Goal: Use online tool/utility: Utilize a website feature to perform a specific function

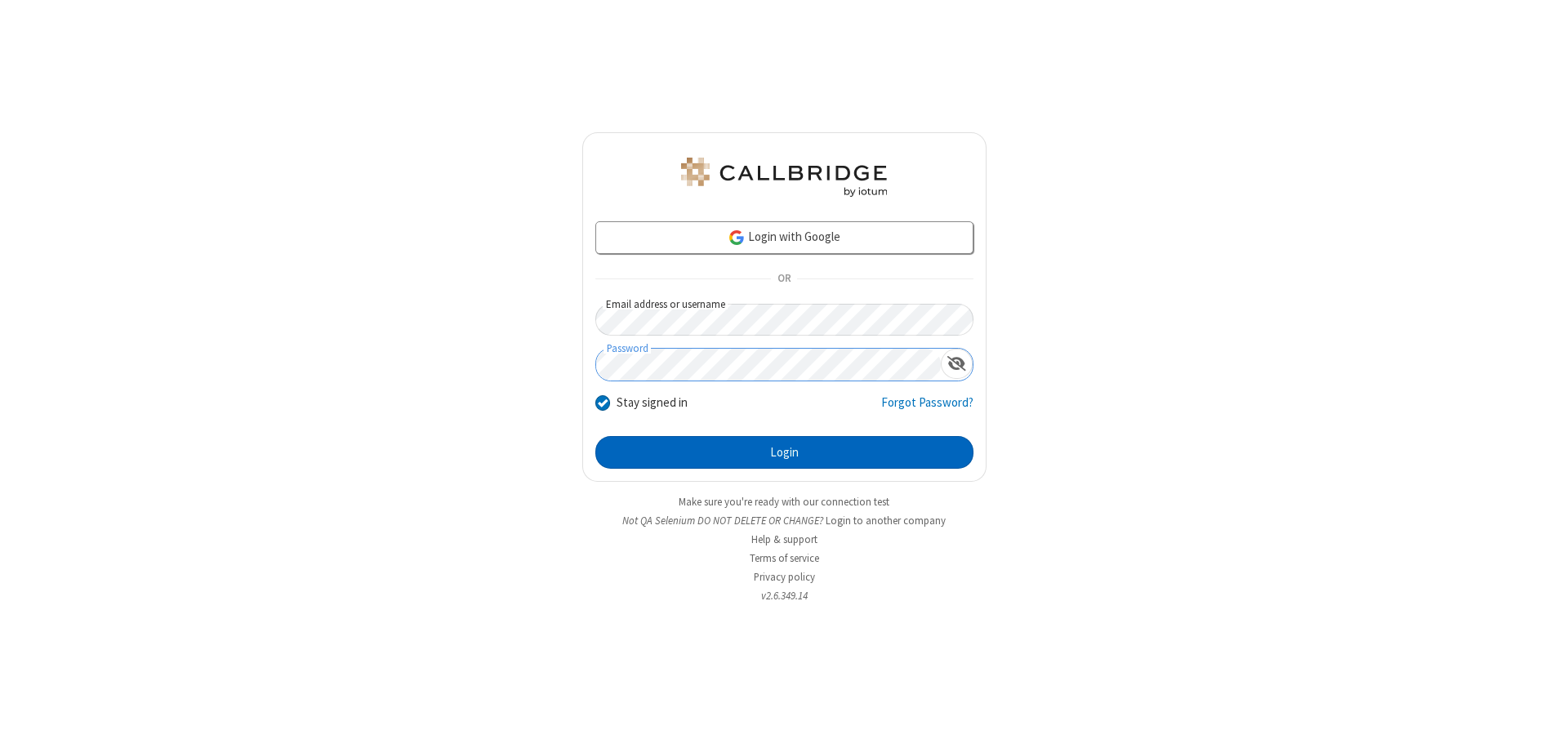
click at [784, 452] on button "Login" at bounding box center [784, 453] width 378 height 33
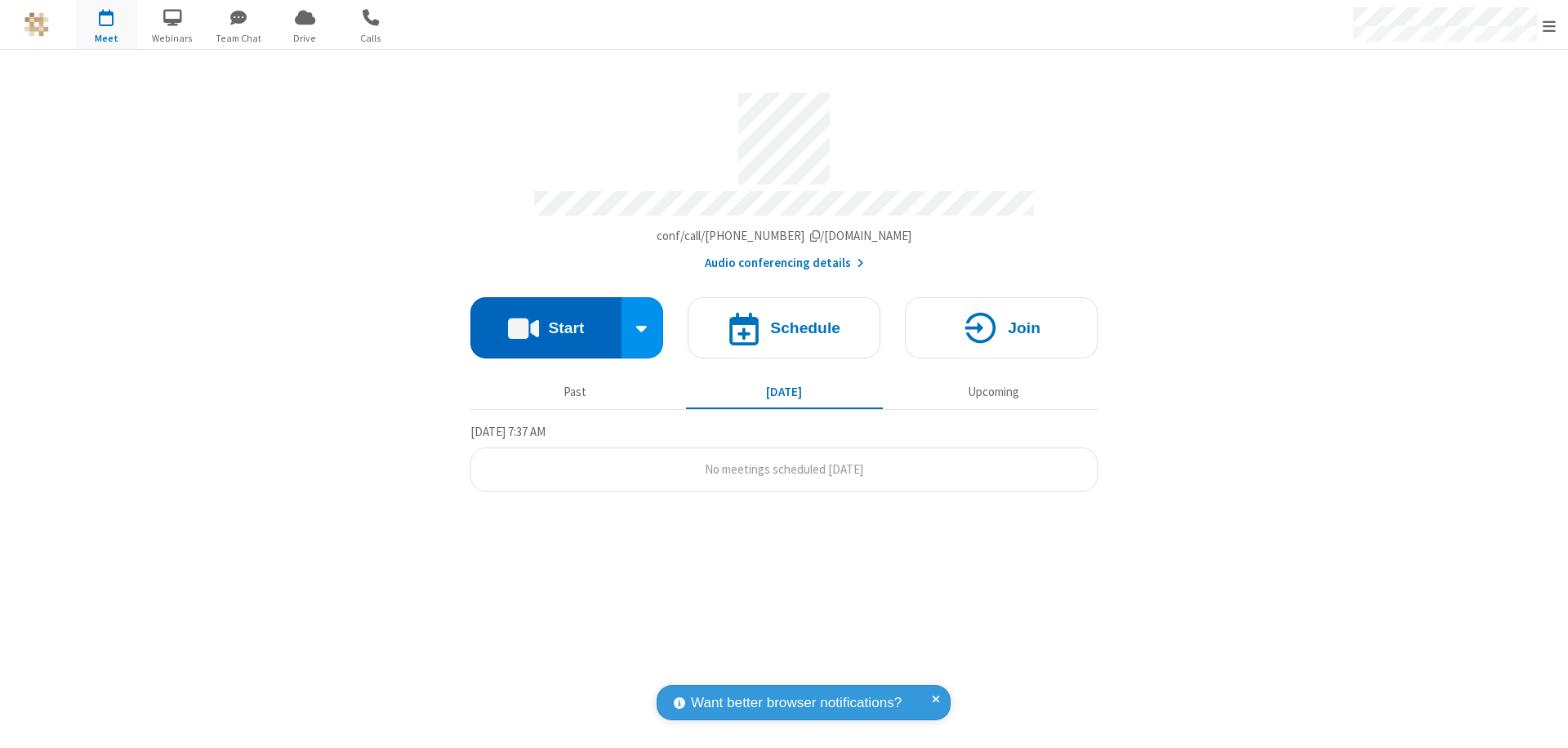
click at [546, 320] on button "Start" at bounding box center [546, 327] width 151 height 62
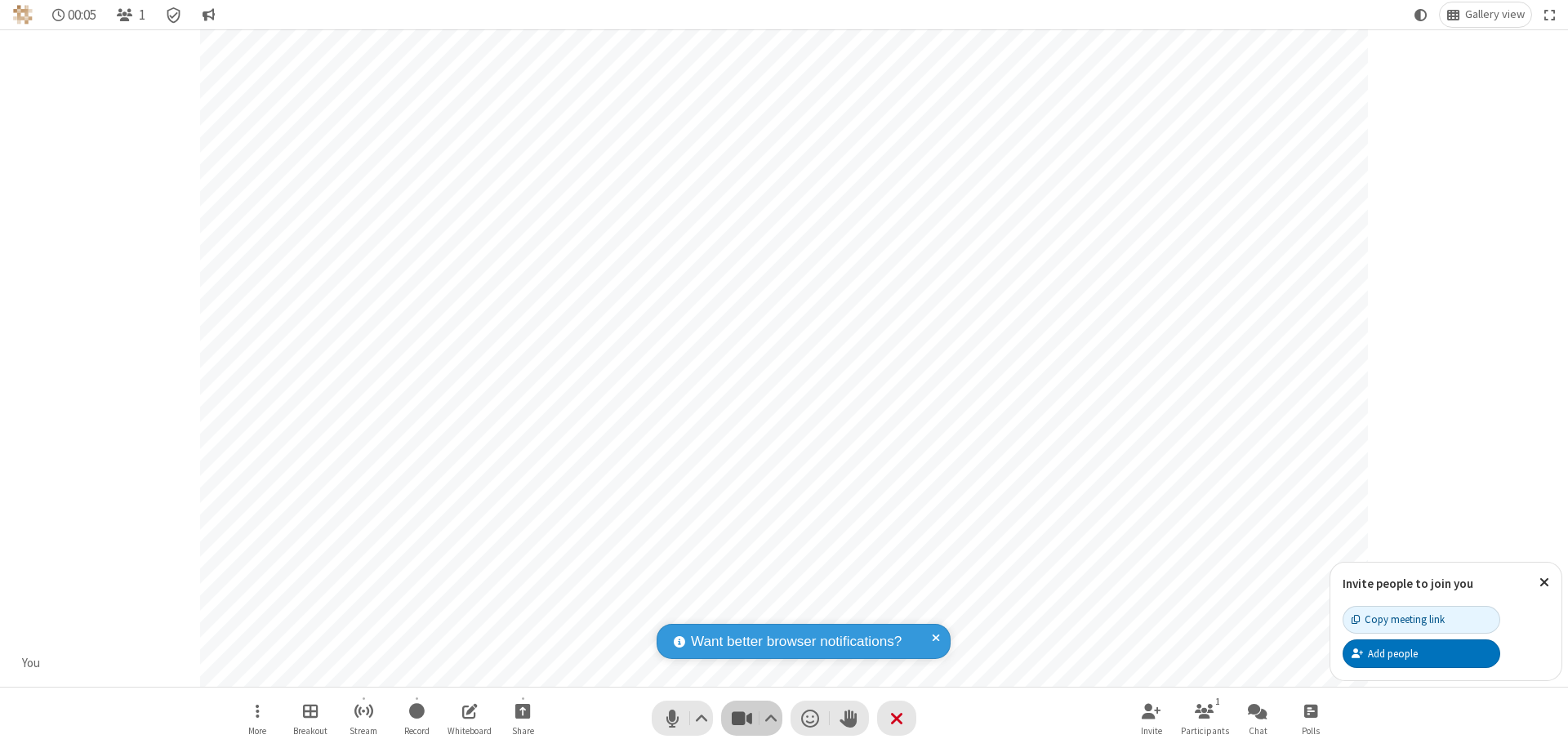
click at [742, 718] on span "Stop video (⌘+Shift+V)" at bounding box center [742, 718] width 25 height 24
click at [742, 718] on span "Start video (⌘+Shift+V)" at bounding box center [742, 718] width 25 height 24
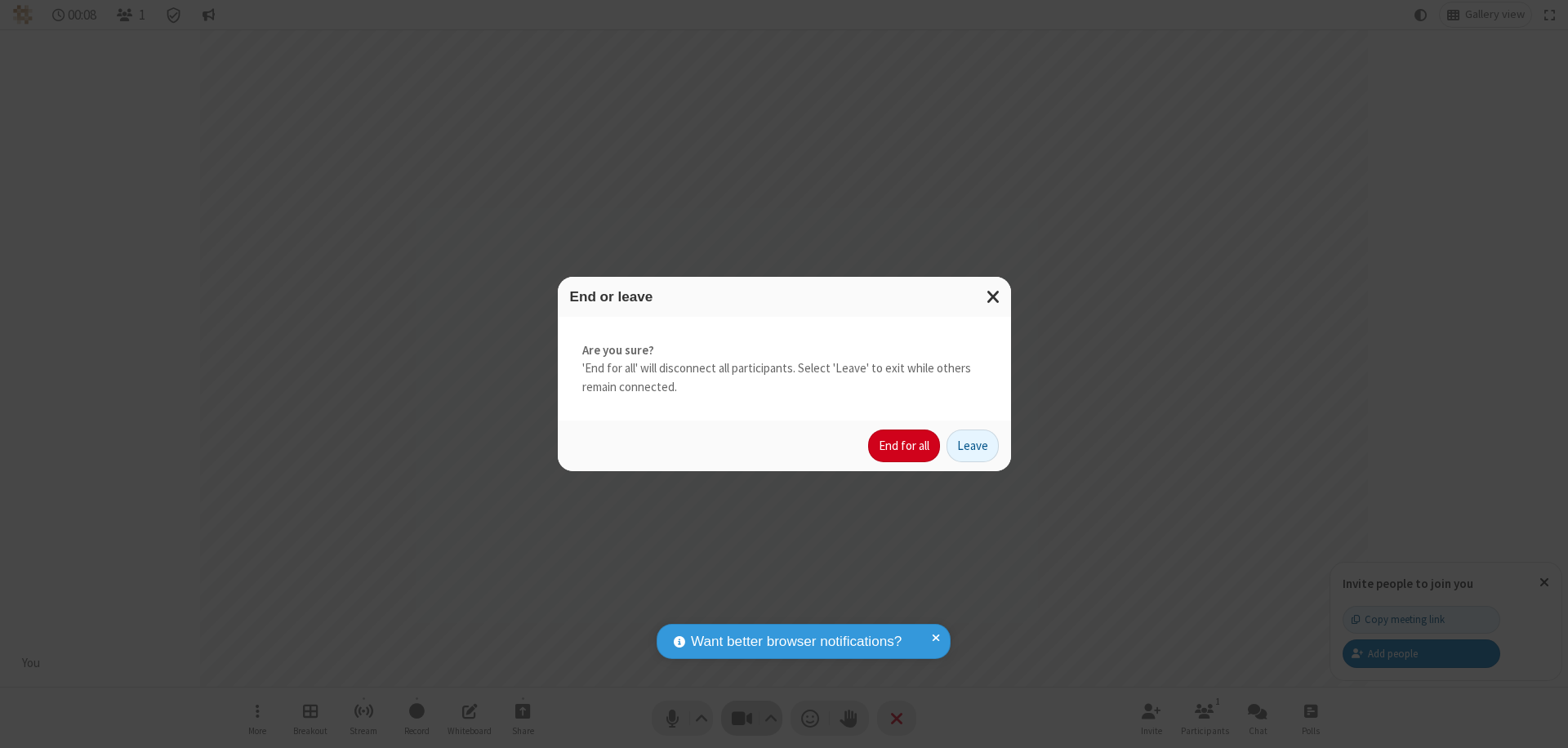
click at [905, 446] on button "End for all" at bounding box center [904, 446] width 72 height 33
